Goal: Navigation & Orientation: Find specific page/section

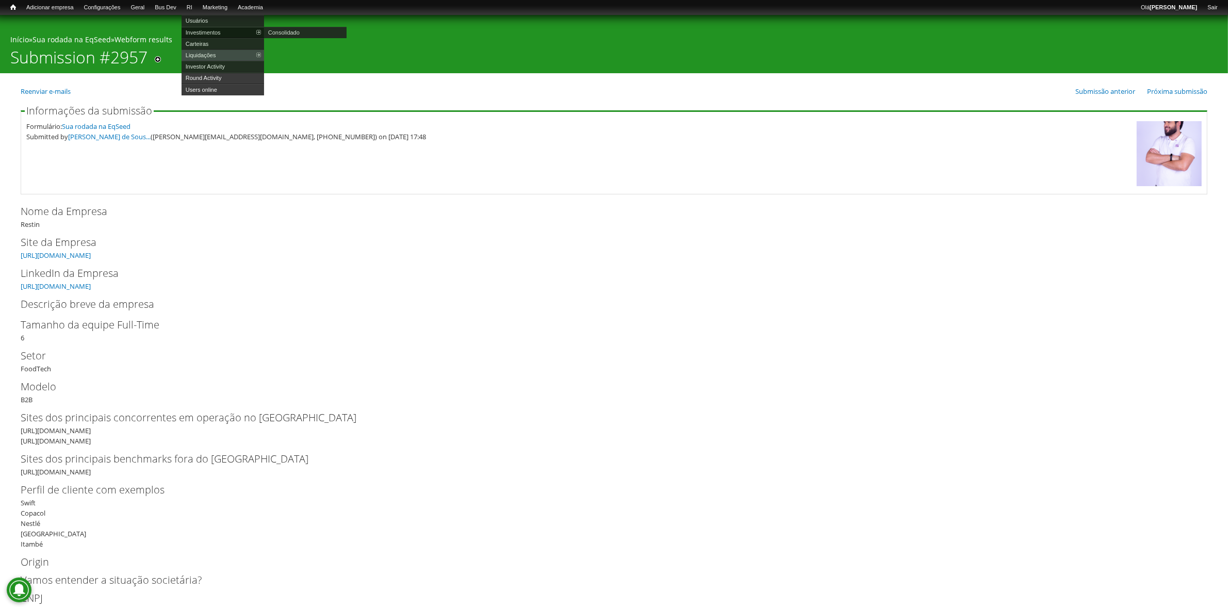
click at [208, 29] on link "Investimentos" at bounding box center [222, 32] width 82 height 11
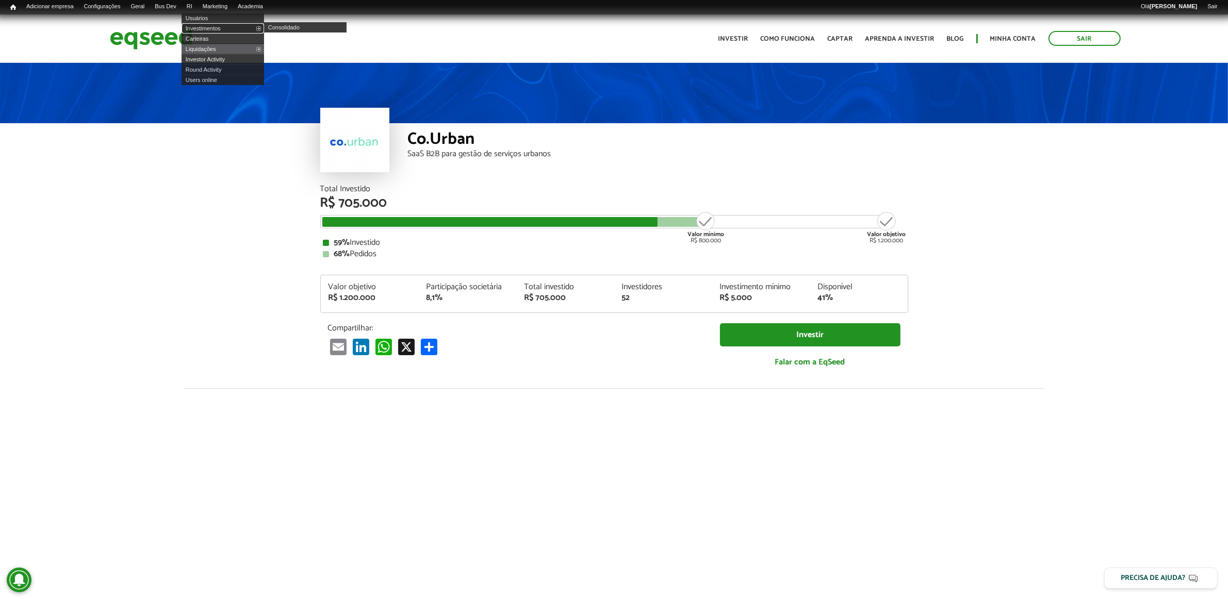
click at [217, 28] on link "Investimentos" at bounding box center [222, 28] width 82 height 10
click at [213, 26] on link "Investimentos" at bounding box center [222, 28] width 82 height 10
click at [220, 26] on link "Investimentos" at bounding box center [222, 28] width 82 height 10
